Goal: Contribute content

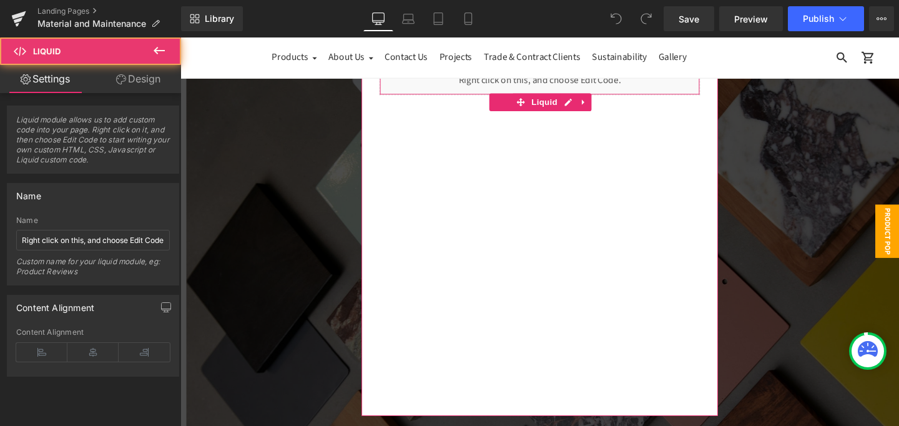
click at [578, 88] on div "Liquid" at bounding box center [558, 82] width 337 height 31
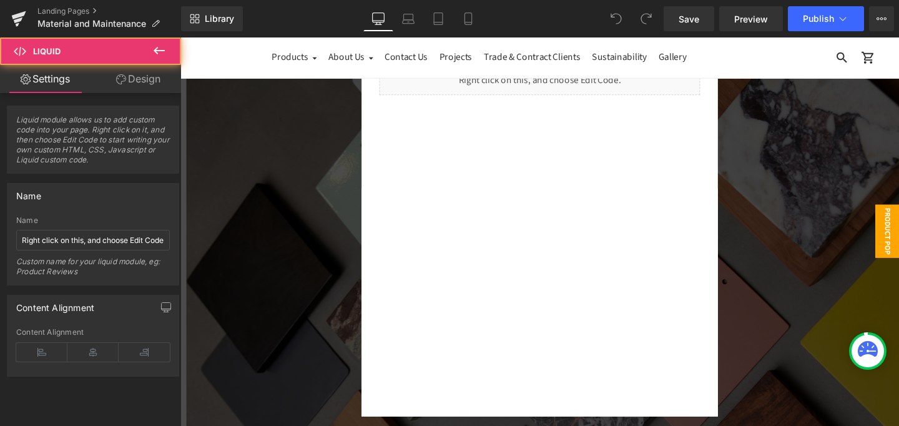
click at [806, 198] on div at bounding box center [559, 241] width 756 height 409
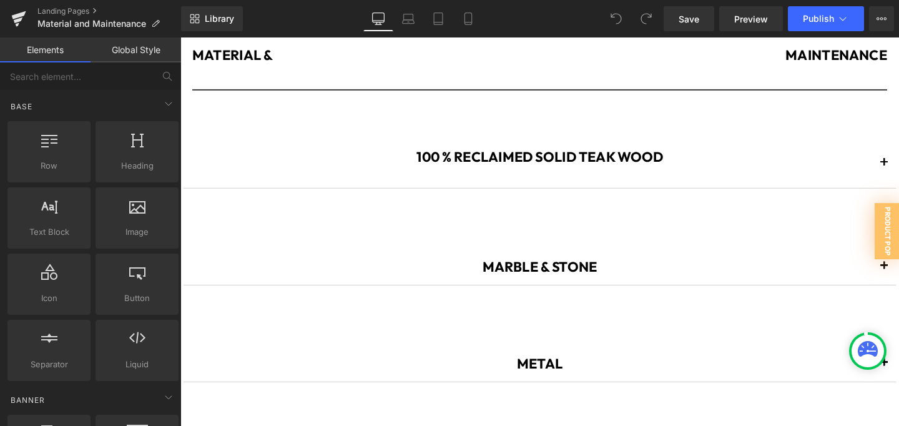
scroll to position [550, 0]
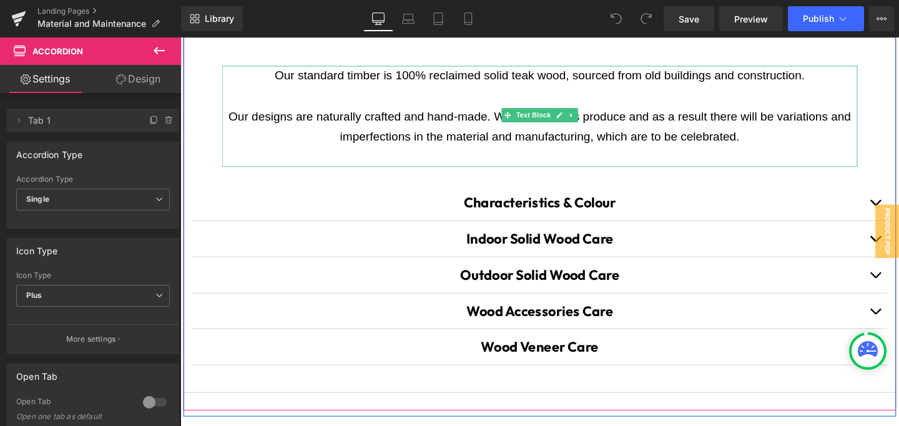
scroll to position [711, 0]
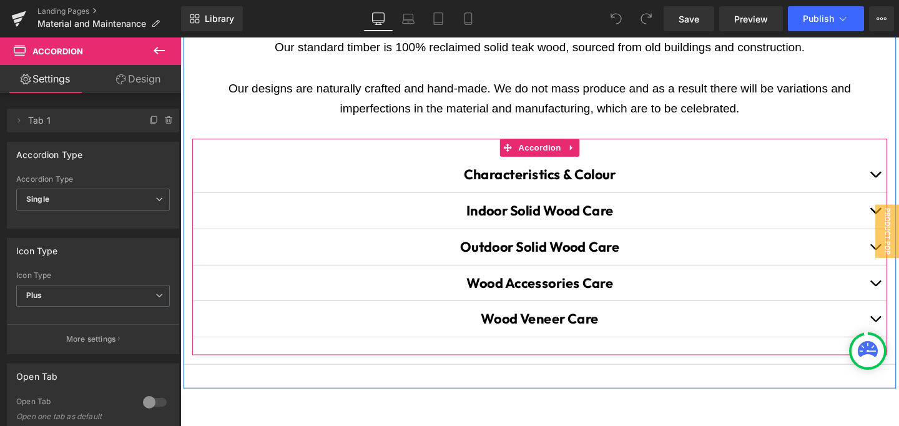
click at [899, 249] on button "button" at bounding box center [911, 257] width 25 height 37
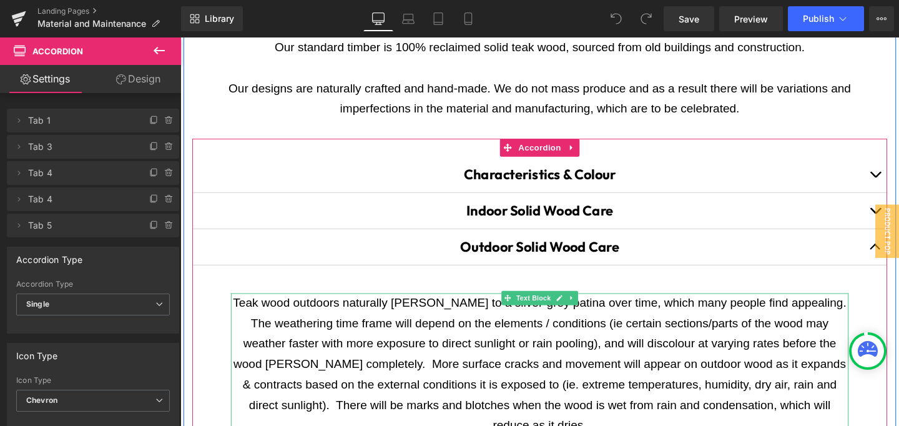
click at [416, 311] on span "Teak wood outdoors naturally [PERSON_NAME] to a silver-grey patina over time, w…" at bounding box center [558, 380] width 645 height 142
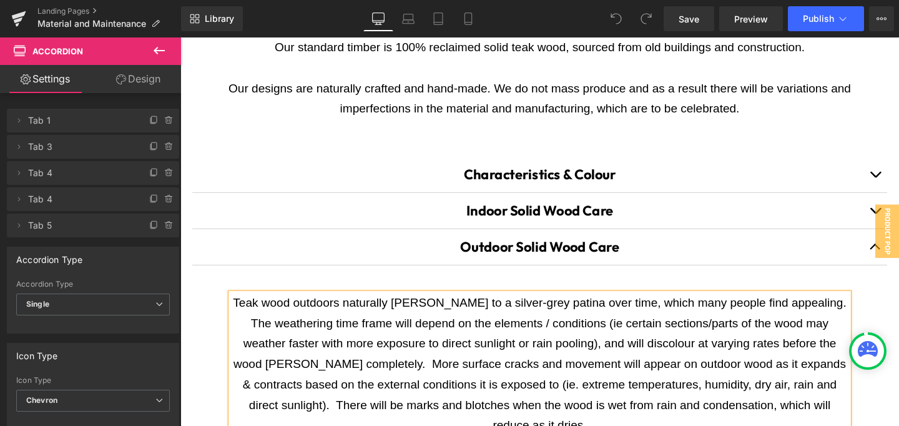
drag, startPoint x: 415, startPoint y: 313, endPoint x: 415, endPoint y: 324, distance: 11.3
click at [415, 313] on span "Teak wood outdoors naturally [PERSON_NAME] to a silver-grey patina over time, w…" at bounding box center [558, 380] width 645 height 142
click at [415, 309] on span "Teak wood outdoors naturally [PERSON_NAME] to a silver-grey patina over time, w…" at bounding box center [558, 380] width 645 height 142
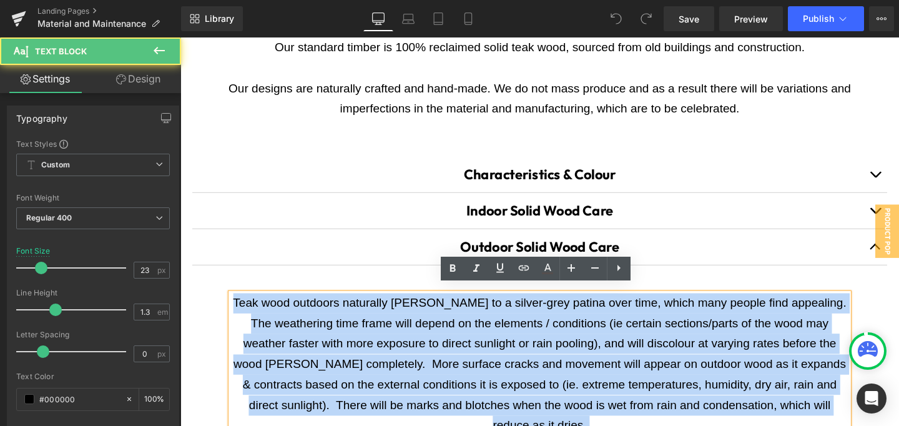
click at [412, 310] on span "Teak wood outdoors naturally [PERSON_NAME] to a silver-grey patina over time, w…" at bounding box center [558, 380] width 645 height 142
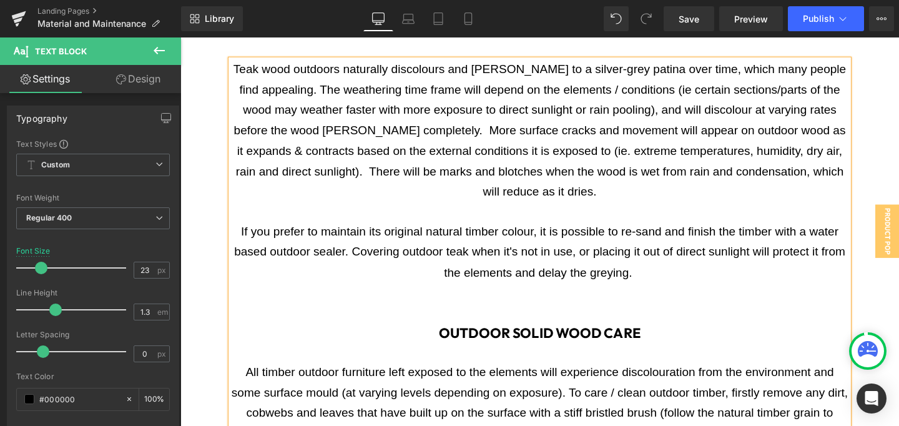
scroll to position [960, 0]
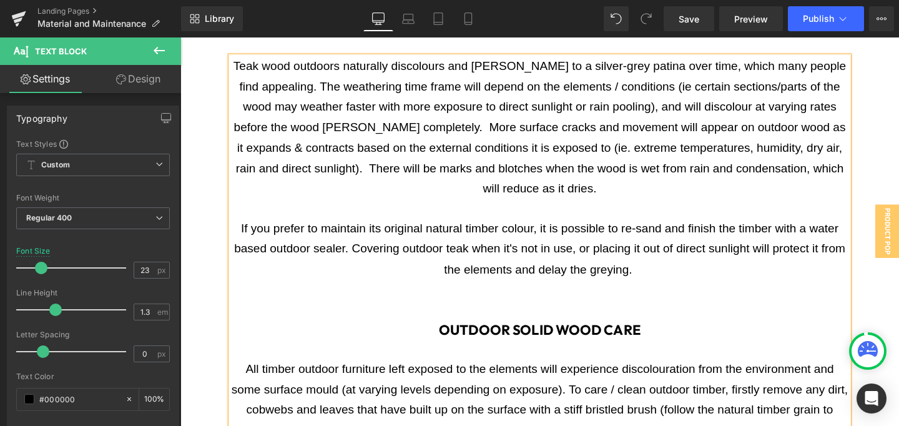
click at [612, 270] on span "If you prefer to maintain its original natural timber colour, it is possible to…" at bounding box center [558, 259] width 643 height 57
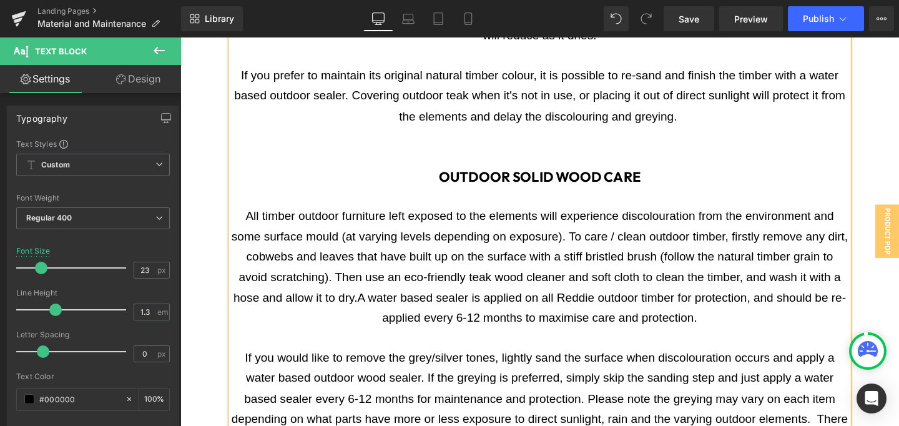
scroll to position [1115, 0]
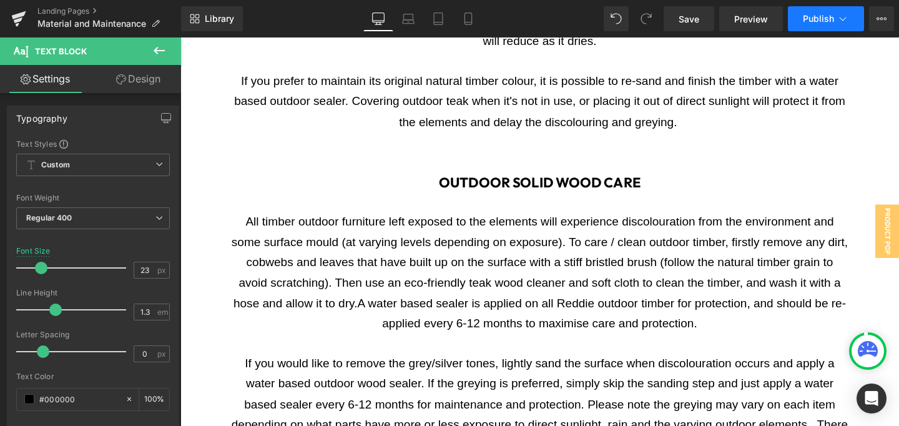
click at [800, 27] on button "Publish" at bounding box center [826, 18] width 76 height 25
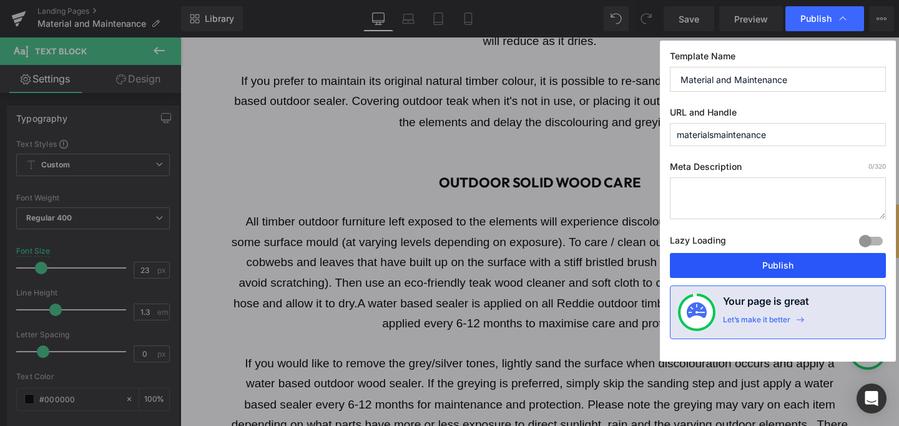
click at [781, 264] on button "Publish" at bounding box center [778, 265] width 216 height 25
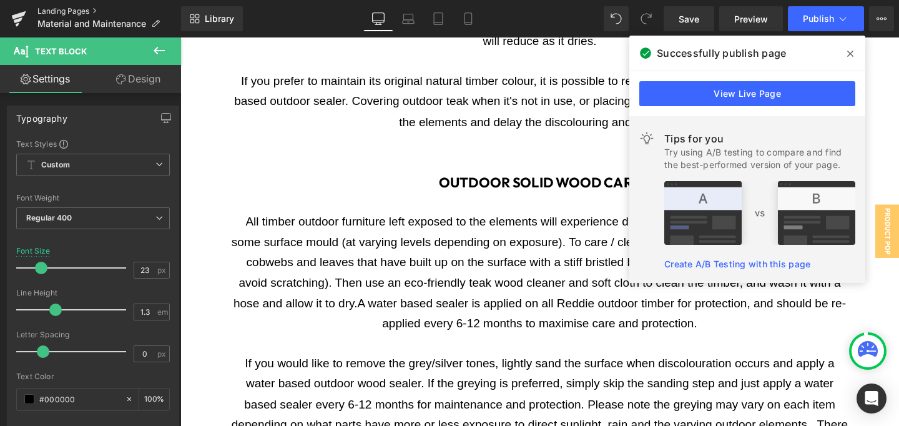
click at [73, 7] on link "Landing Pages" at bounding box center [109, 11] width 144 height 10
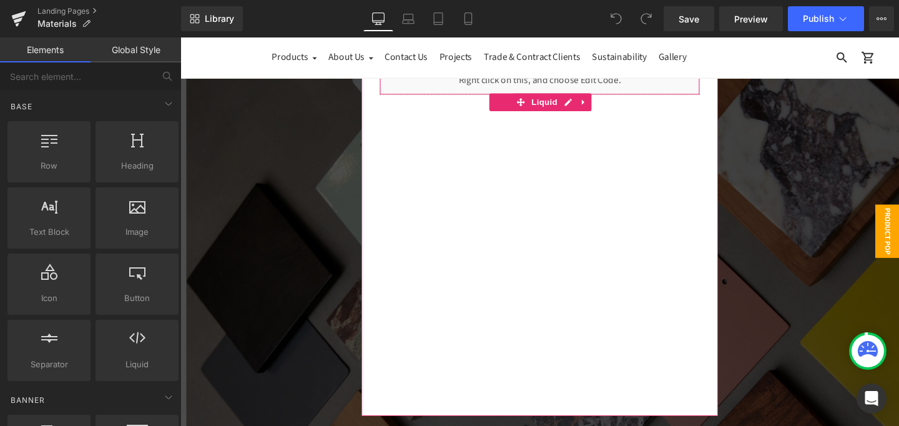
click at [593, 86] on div "Liquid" at bounding box center [558, 82] width 337 height 31
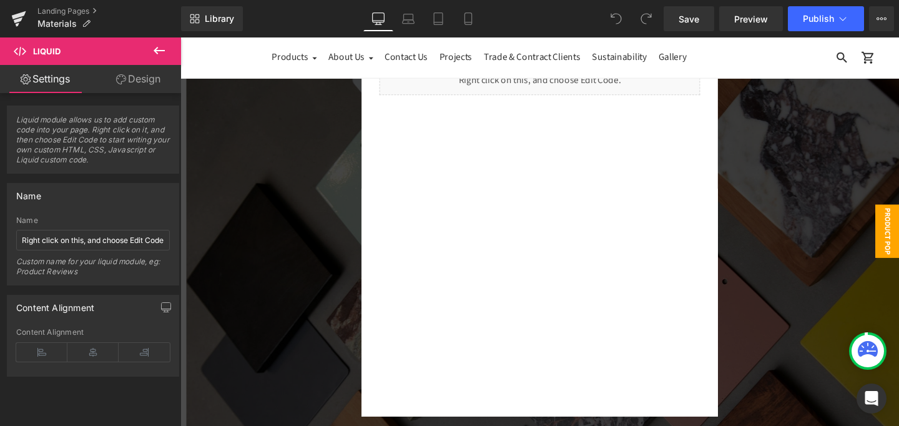
click at [779, 209] on div at bounding box center [559, 241] width 756 height 409
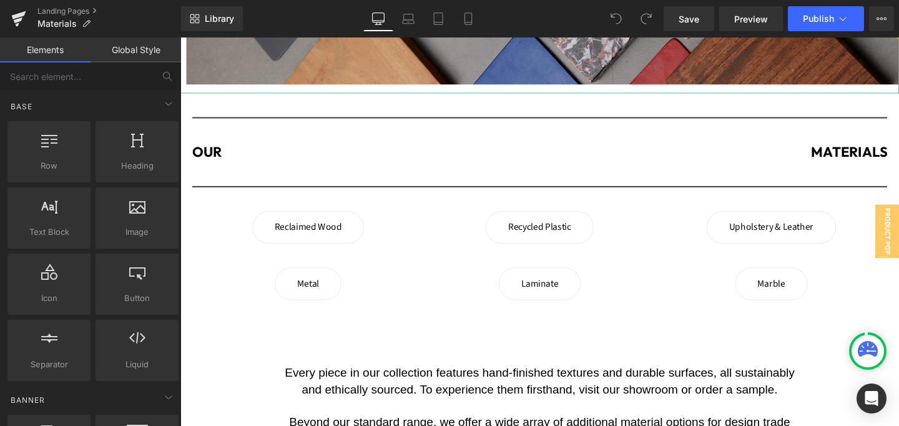
scroll to position [506, 0]
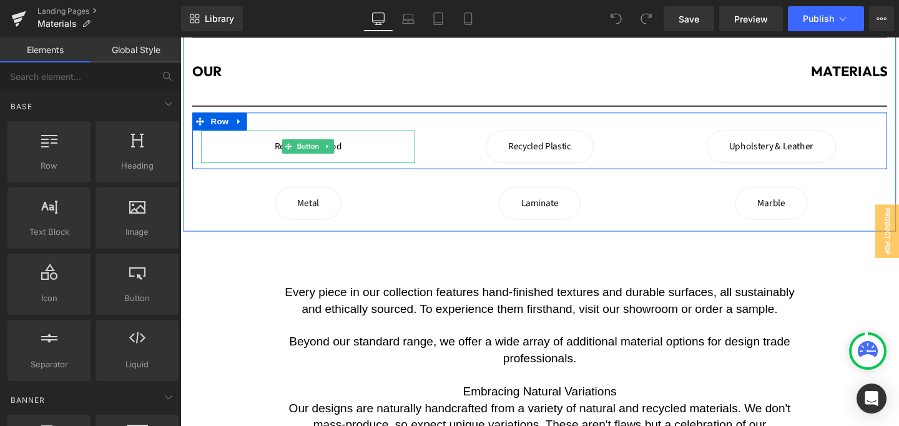
click at [344, 150] on span "Reclaimed Wood" at bounding box center [314, 153] width 71 height 34
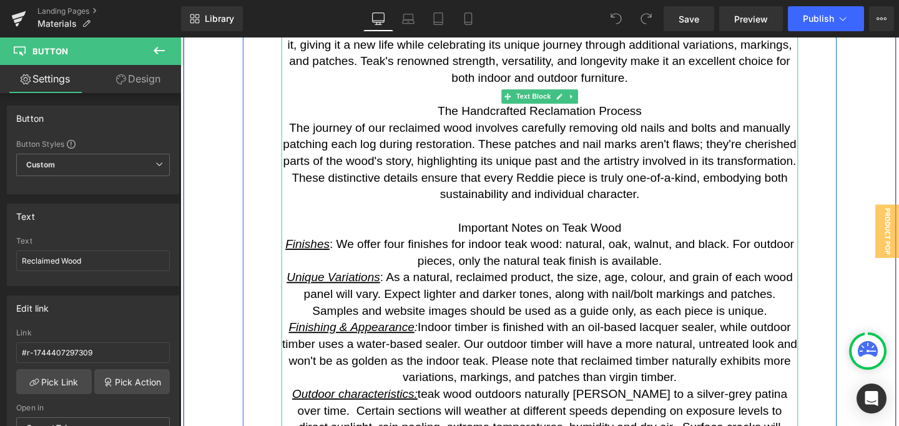
scroll to position [1469, 0]
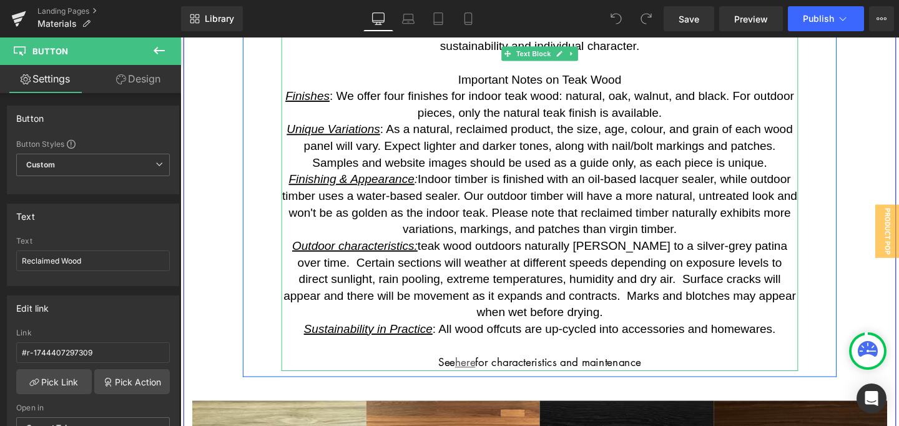
click at [587, 254] on span "teak wood outdoors naturally weathers to a silver-grey patina over time. Certai…" at bounding box center [558, 291] width 539 height 84
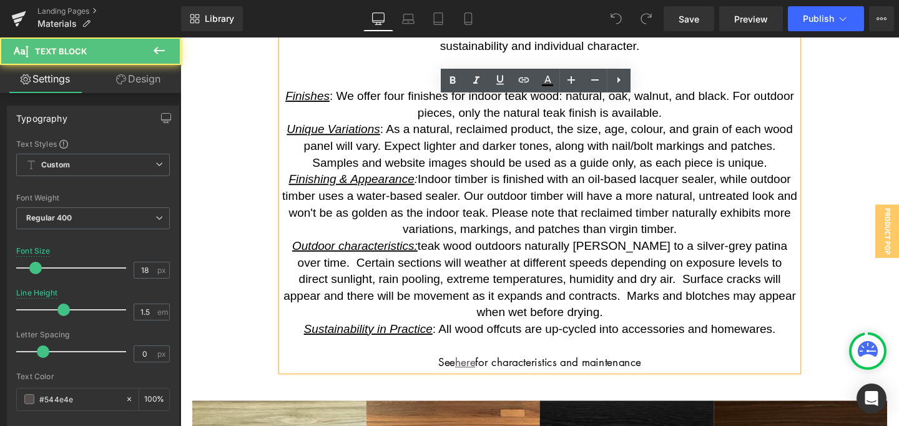
click at [587, 251] on span "teak wood outdoors naturally weathers to a silver-grey patina over time. Certai…" at bounding box center [558, 291] width 539 height 84
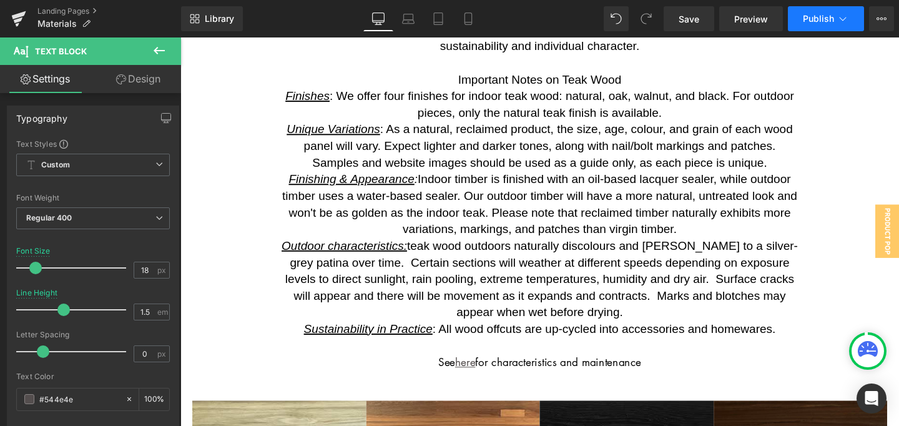
click at [803, 26] on button "Publish" at bounding box center [826, 18] width 76 height 25
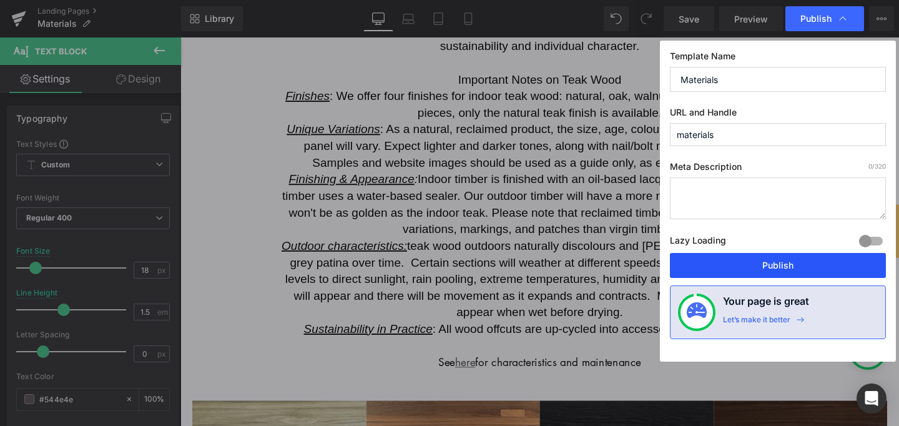
click at [773, 262] on button "Publish" at bounding box center [778, 265] width 216 height 25
